Goal: Transaction & Acquisition: Download file/media

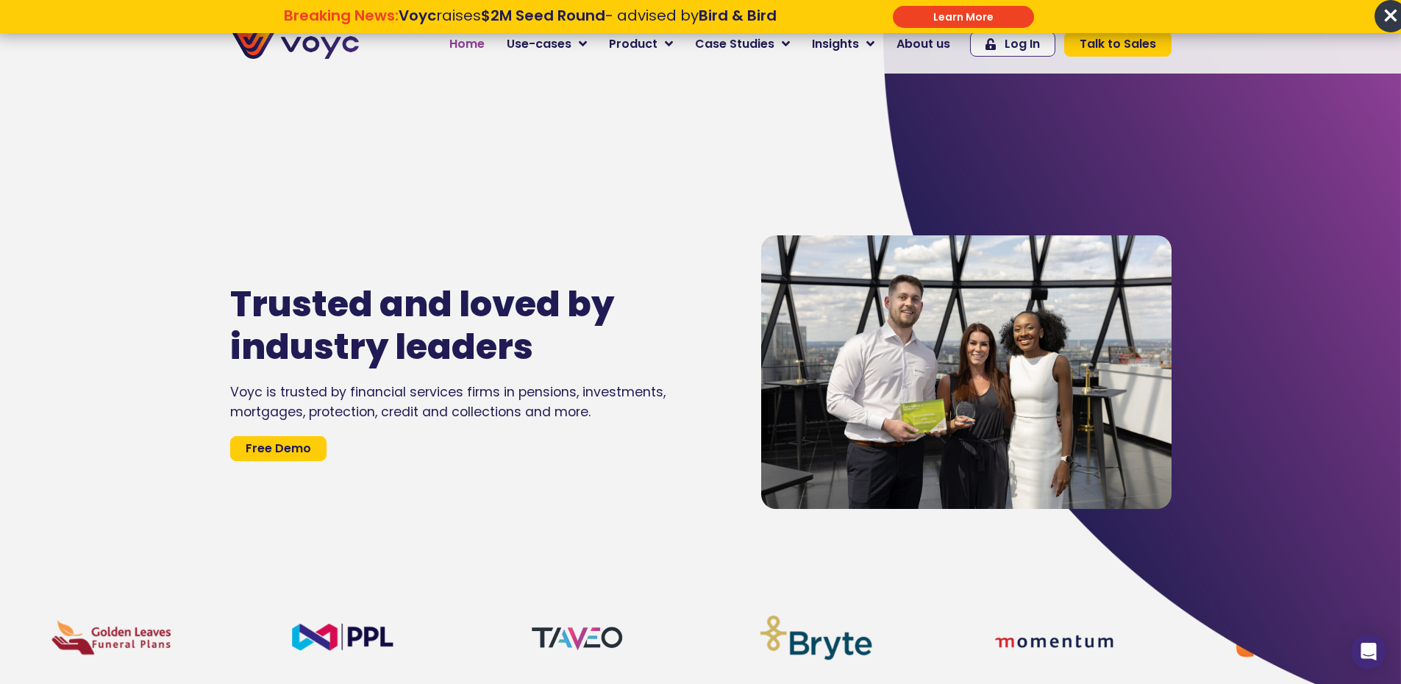
click at [483, 45] on span "Home" at bounding box center [466, 44] width 35 height 18
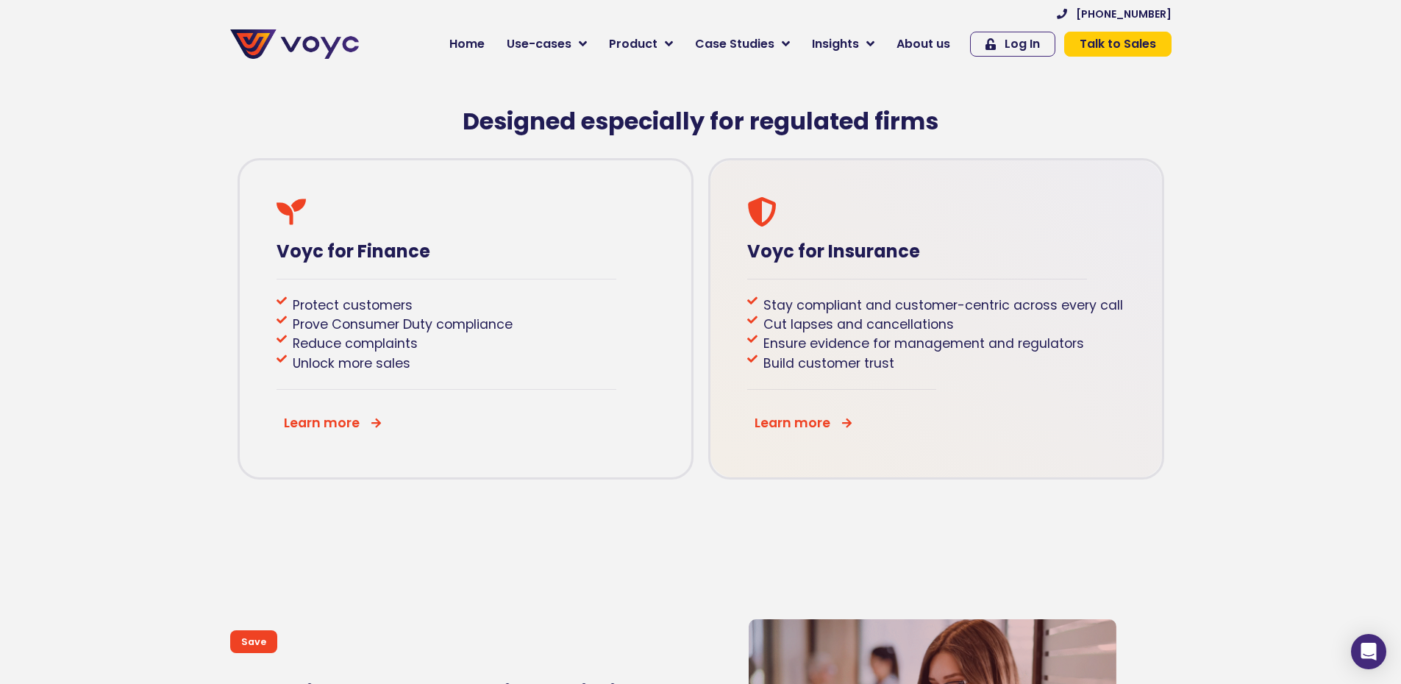
scroll to position [809, 0]
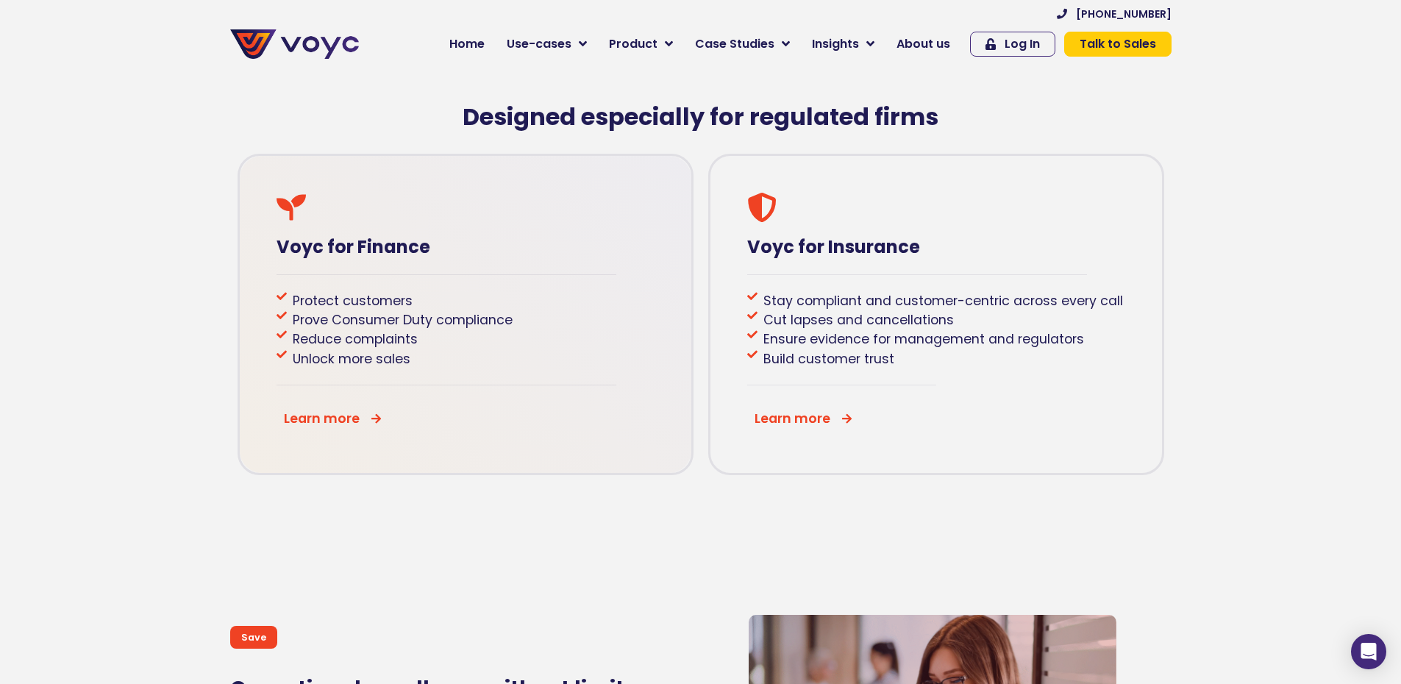
drag, startPoint x: 408, startPoint y: 388, endPoint x: 371, endPoint y: 400, distance: 39.5
click at [407, 388] on div "Voyc for Finance Protect customers Prove Consumer Duty compliance Reduce compla…" at bounding box center [466, 314] width 456 height 321
click at [368, 273] on div "Voyc for Finance Protect customers Prove Consumer Duty compliance Reduce compla…" at bounding box center [466, 314] width 456 height 321
click at [340, 428] on p "Learn more" at bounding box center [322, 418] width 76 height 19
click at [399, 431] on div "Learn more" at bounding box center [466, 419] width 378 height 34
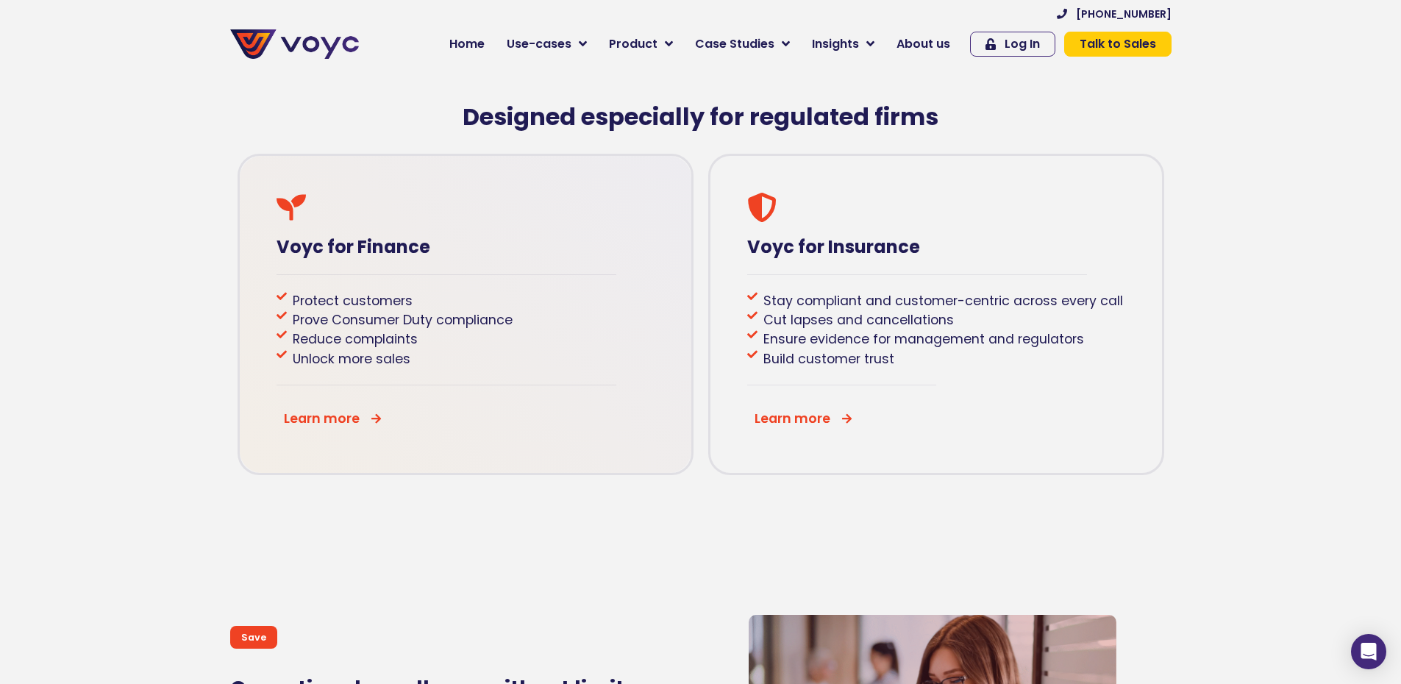
click at [374, 424] on icon at bounding box center [376, 418] width 11 height 11
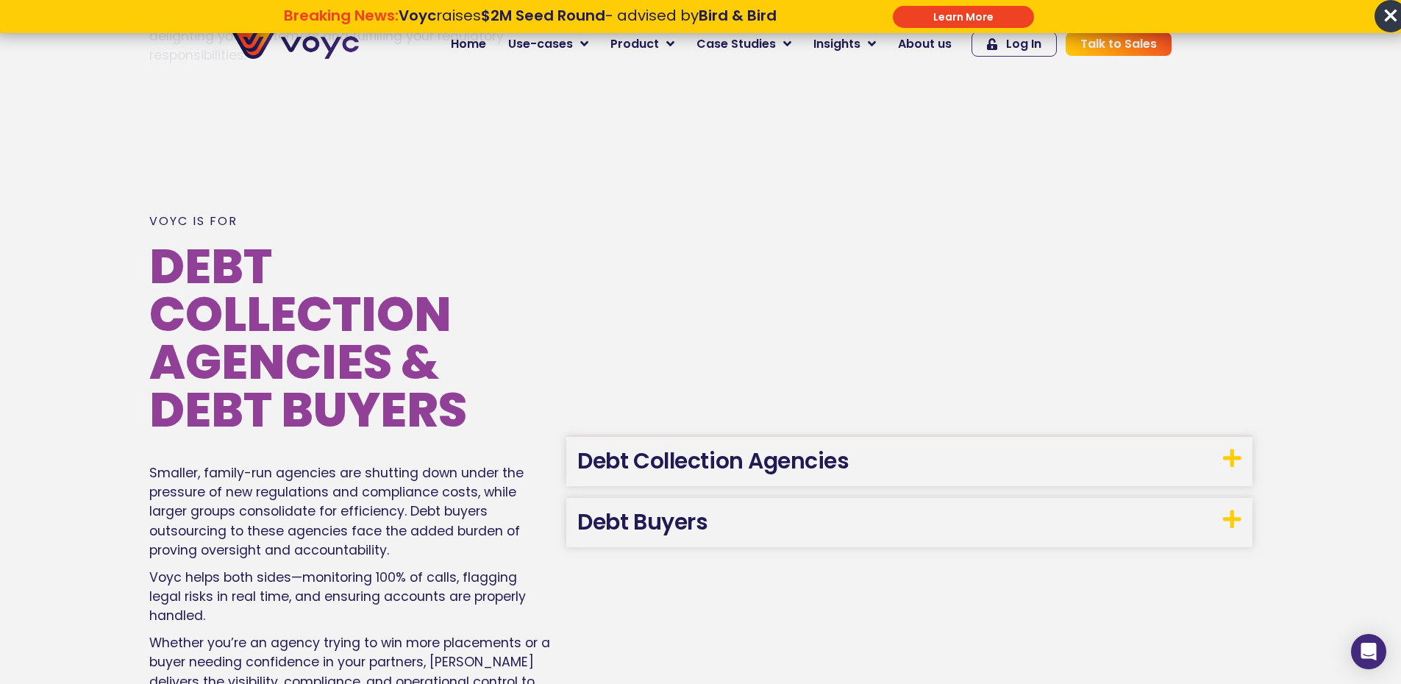
scroll to position [2501, 0]
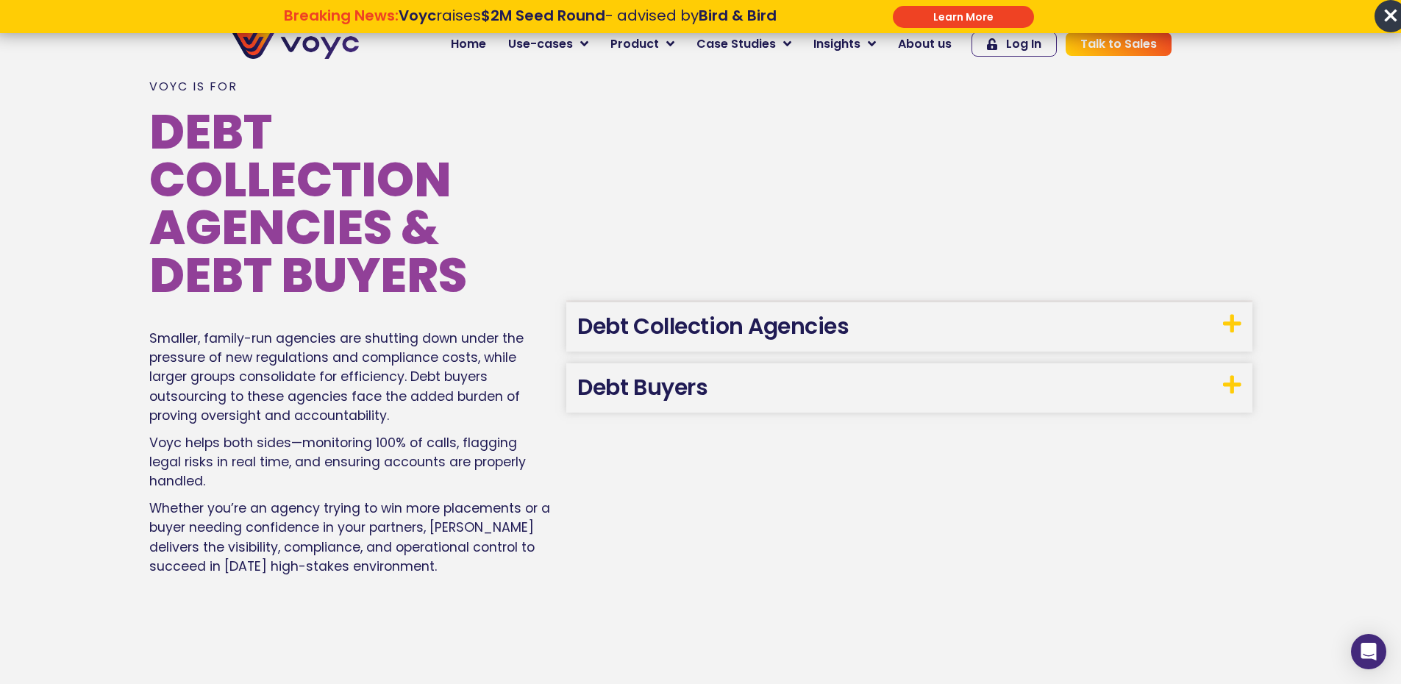
click at [841, 330] on link "Debt Collection Agencies" at bounding box center [712, 326] width 271 height 32
click at [930, 317] on h3 "Debt Collection Agencies" at bounding box center [909, 326] width 686 height 49
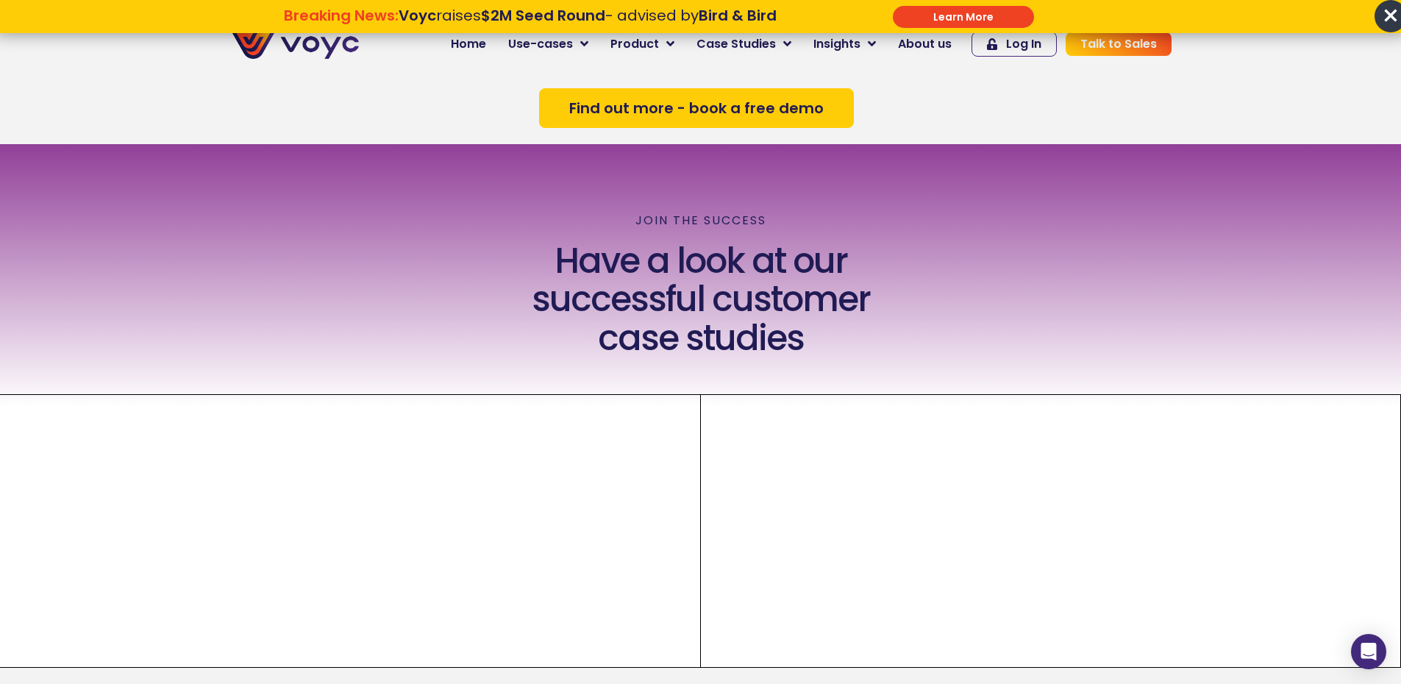
scroll to position [3089, 0]
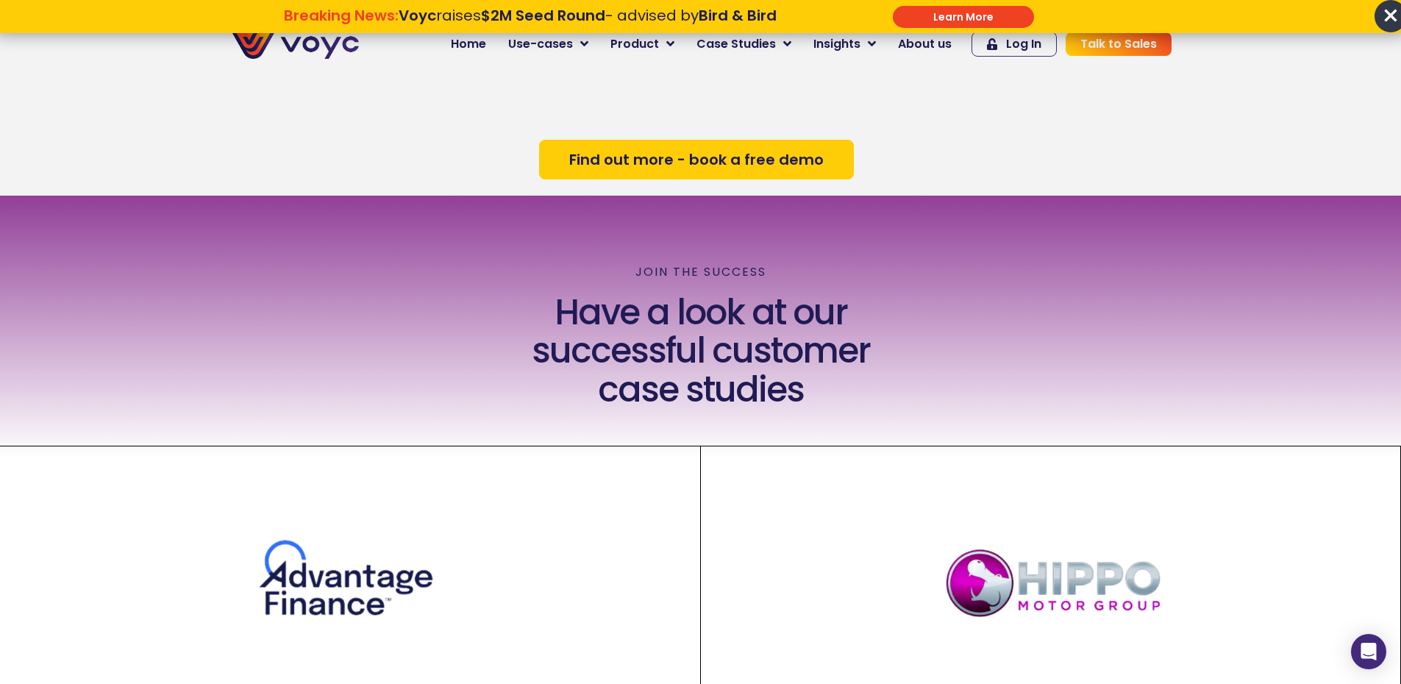
click at [365, 605] on img at bounding box center [349, 582] width 235 height 99
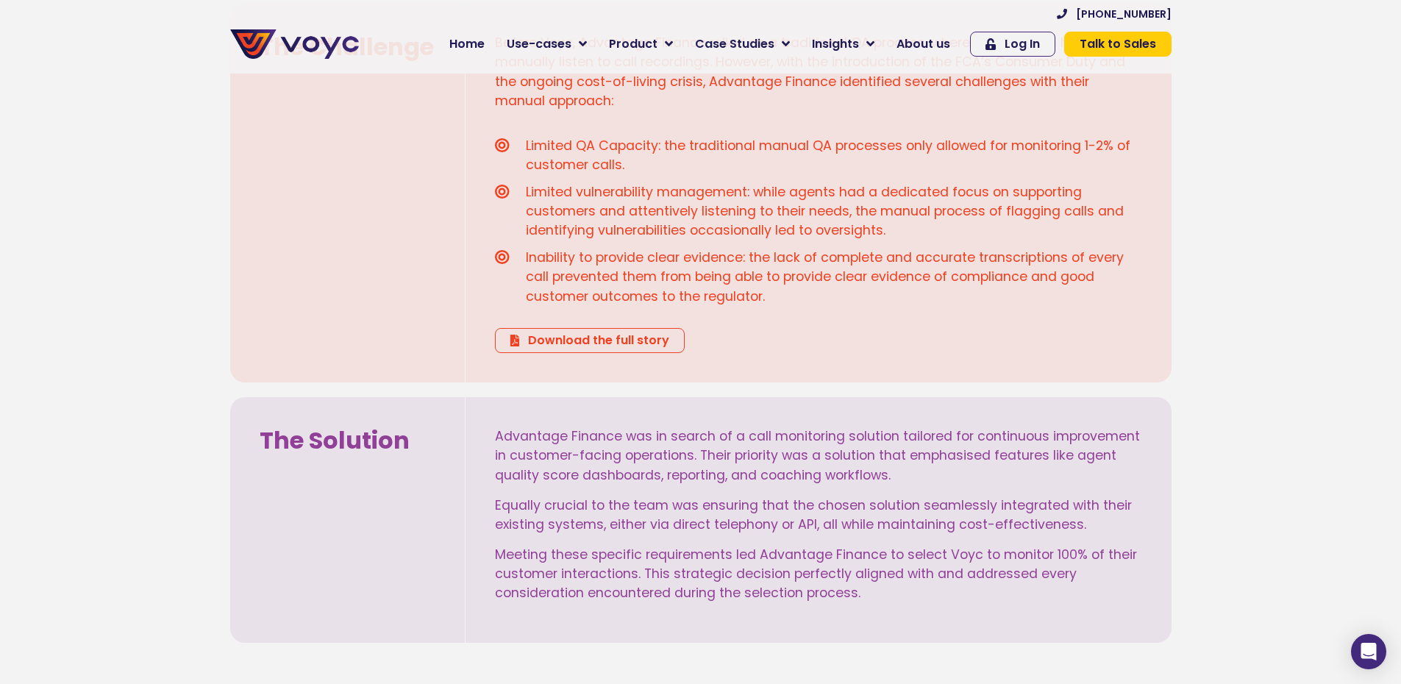
scroll to position [1103, 0]
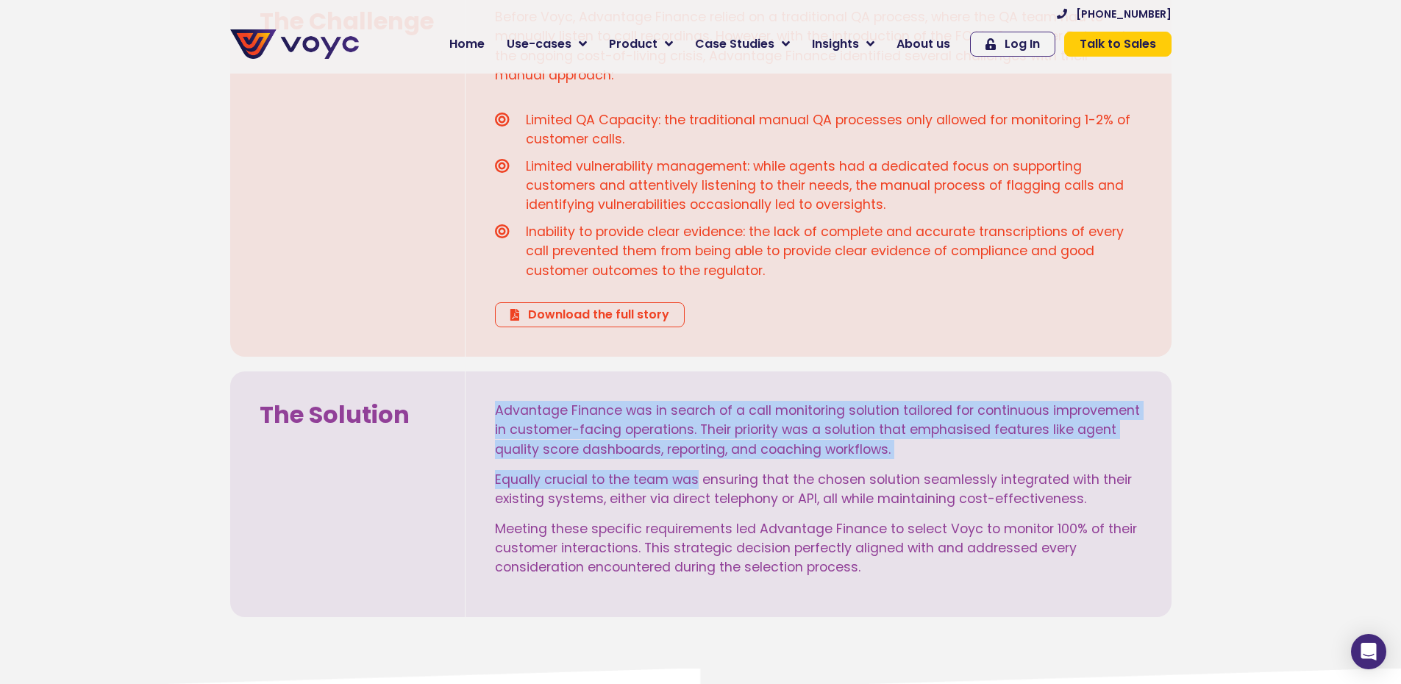
drag, startPoint x: 495, startPoint y: 410, endPoint x: 694, endPoint y: 479, distance: 210.0
click at [694, 479] on div "Advantage Finance was in search of a call monitoring solution tailored for cont…" at bounding box center [818, 489] width 647 height 177
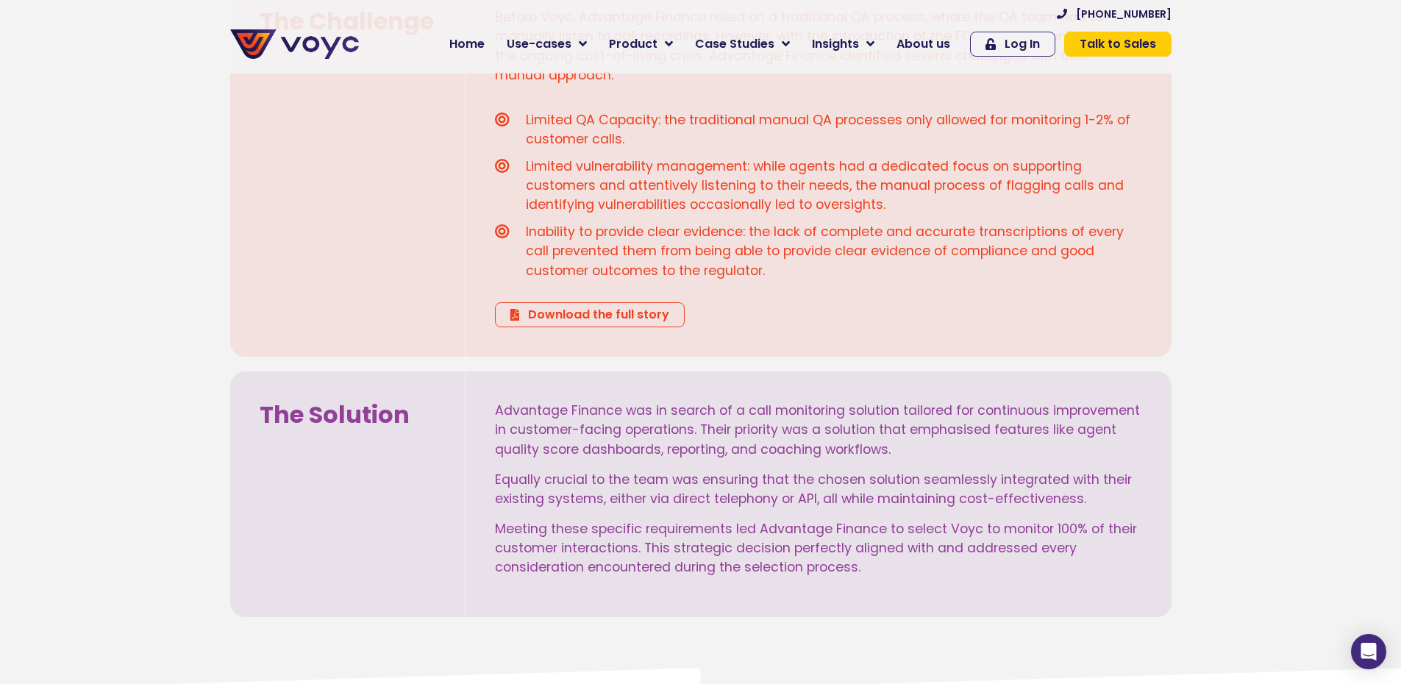
click at [1260, 462] on section "The Solution Advantage Finance was in search of a call monitoring solution tail…" at bounding box center [700, 494] width 1401 height 260
click at [649, 312] on span "Download the full story" at bounding box center [598, 315] width 141 height 12
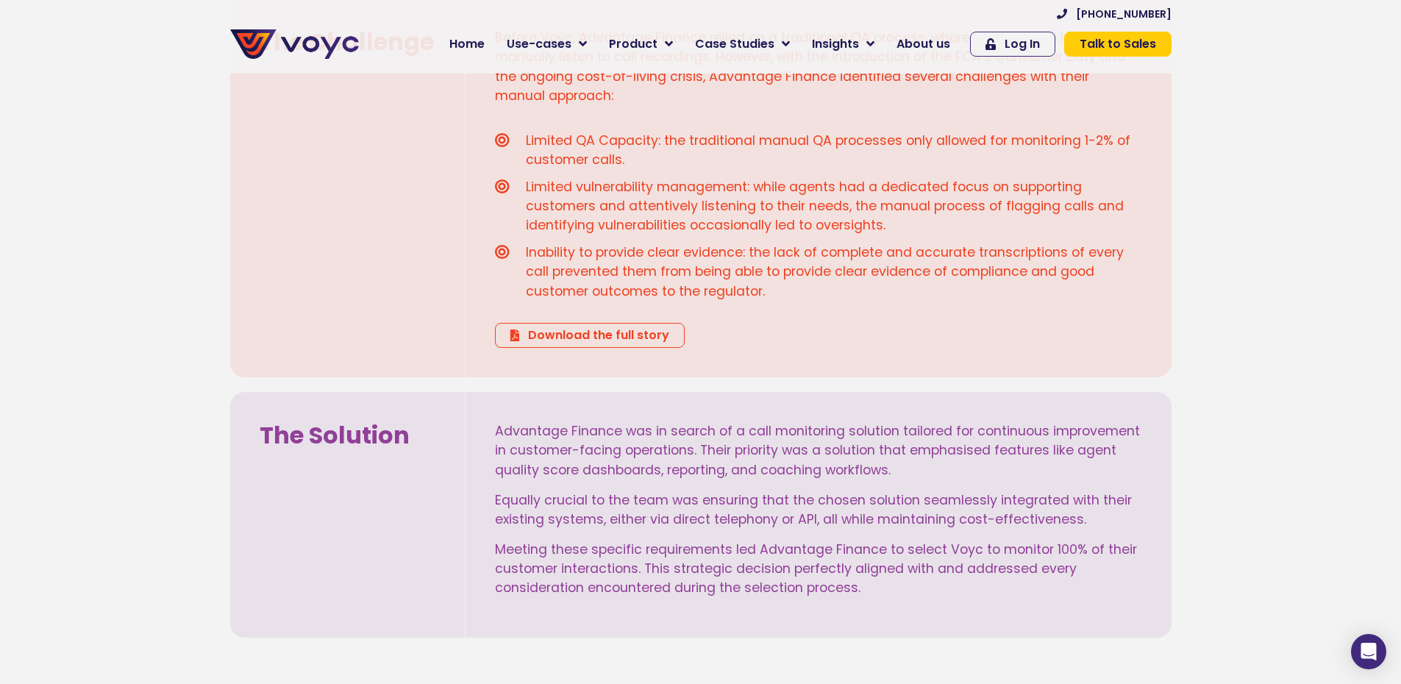
scroll to position [1324, 0]
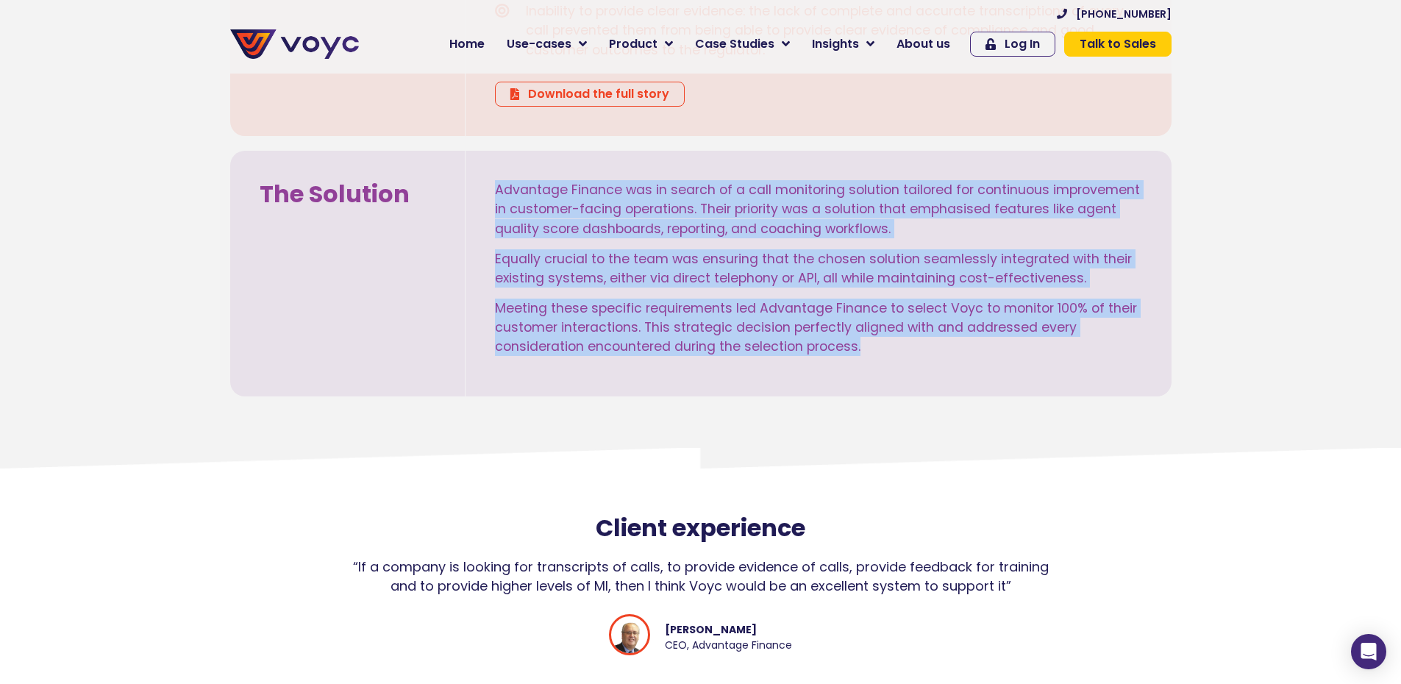
drag, startPoint x: 863, startPoint y: 347, endPoint x: 496, endPoint y: 191, distance: 398.4
click at [496, 191] on div "Advantage Finance was in search of a call monitoring solution tailored for cont…" at bounding box center [818, 268] width 647 height 177
copy div "Advantage Finance was in search of a call monitoring solution tailored for cont…"
